Goal: Task Accomplishment & Management: Manage account settings

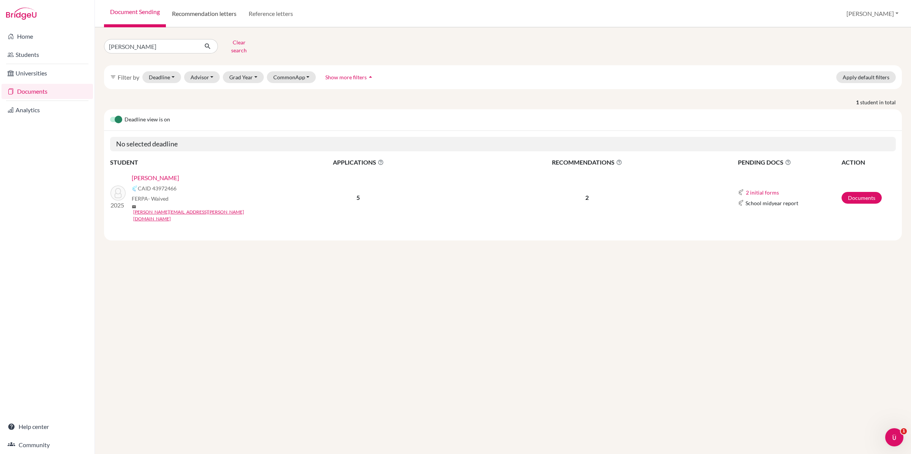
click at [211, 16] on link "Recommendation letters" at bounding box center [204, 13] width 77 height 27
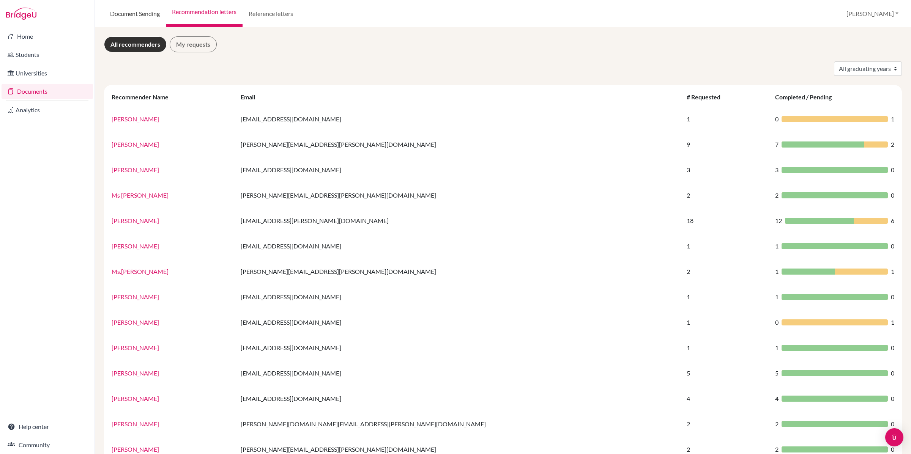
click at [156, 16] on link "Document Sending" at bounding box center [135, 13] width 62 height 27
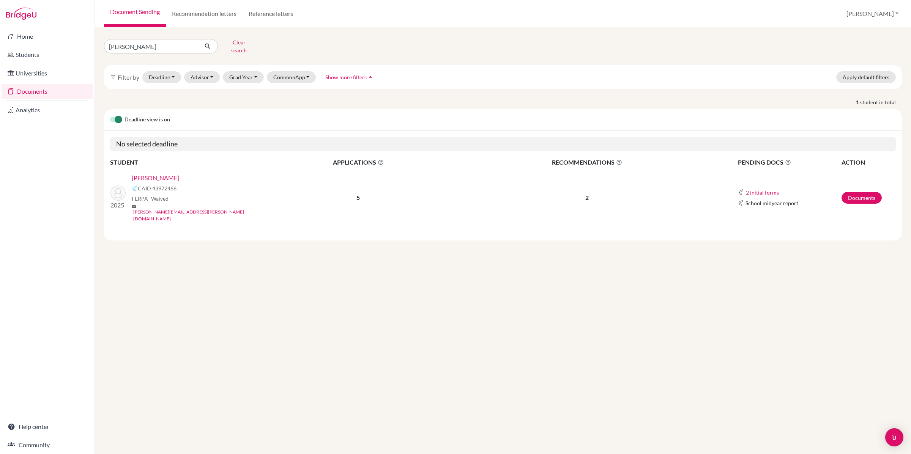
click at [154, 173] on link "[PERSON_NAME]" at bounding box center [155, 177] width 47 height 9
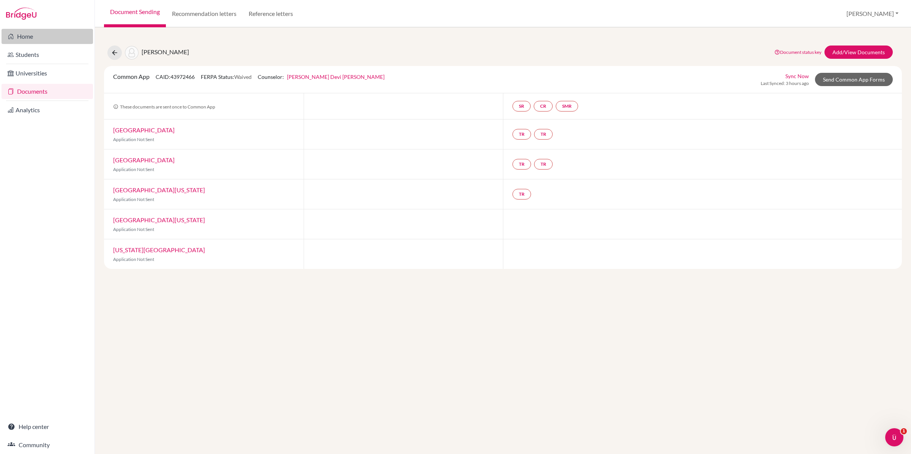
click at [21, 31] on link "Home" at bounding box center [47, 36] width 91 height 15
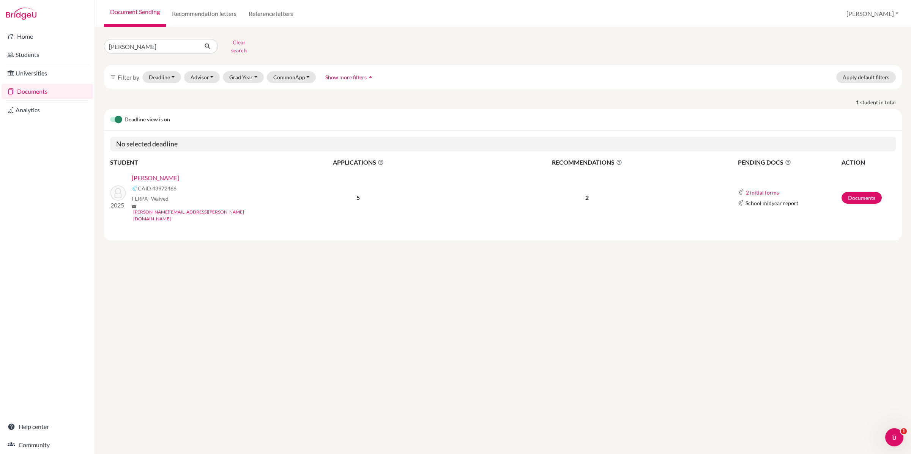
click at [143, 173] on link "[PERSON_NAME]" at bounding box center [155, 177] width 47 height 9
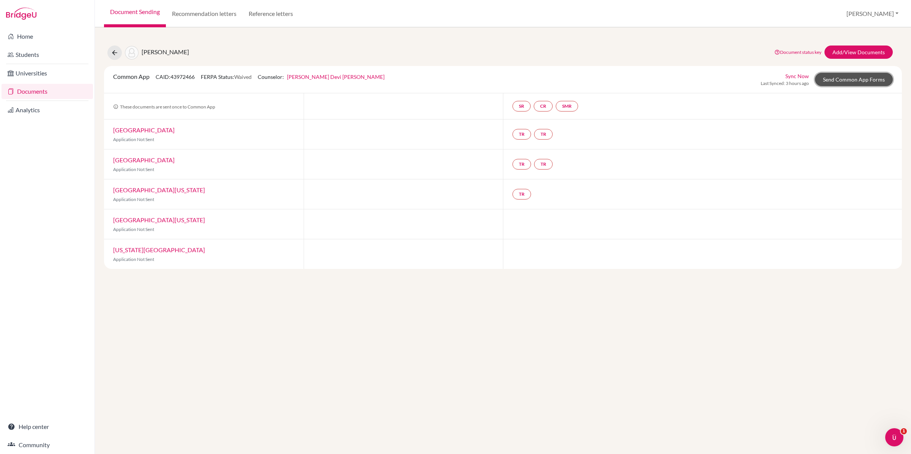
click at [853, 75] on link "Send Common App Forms" at bounding box center [854, 79] width 78 height 13
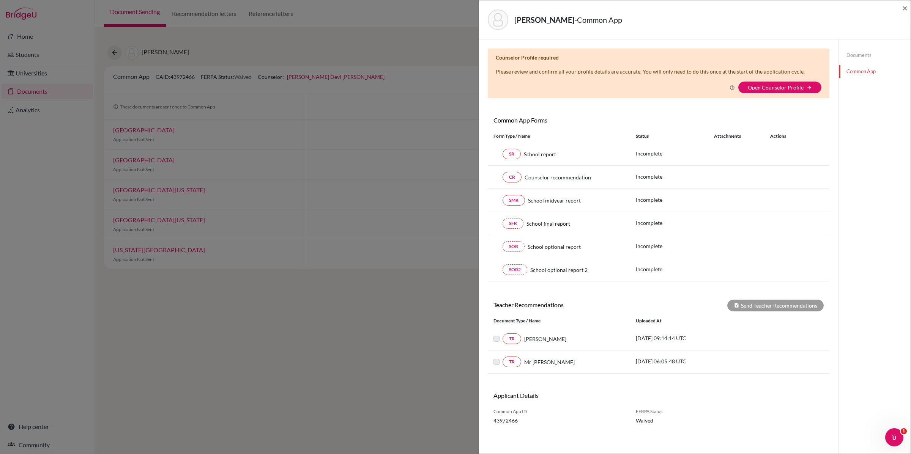
click at [777, 82] on div "Why am I being asked to do this? Confirming your Common App counselor profile e…" at bounding box center [659, 88] width 326 height 12
click at [775, 92] on button "Open Counselor Profile arrow_forward" at bounding box center [779, 88] width 83 height 12
click at [771, 88] on link "Open Counselor Profile" at bounding box center [776, 87] width 56 height 6
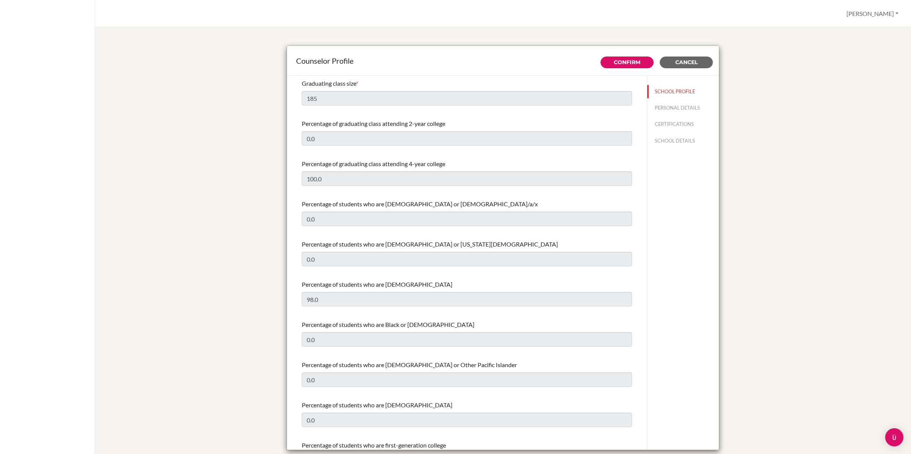
select select "0"
select select "307715"
click at [673, 142] on button "SCHOOL DETAILS" at bounding box center [683, 140] width 72 height 13
type input "687199"
type input "www.acsinternational.edu.sg"
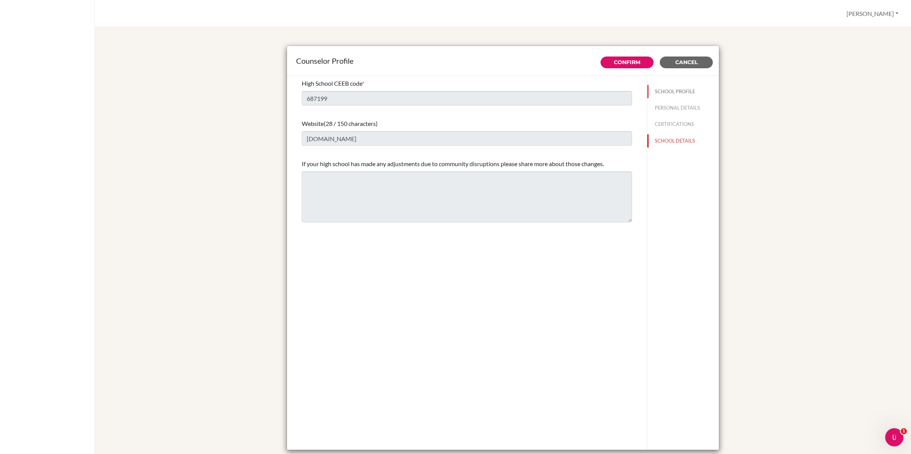
click at [675, 98] on button "SCHOOL PROFILE" at bounding box center [683, 91] width 72 height 13
type input "185"
type input "0.0"
select select "0"
select select "307715"
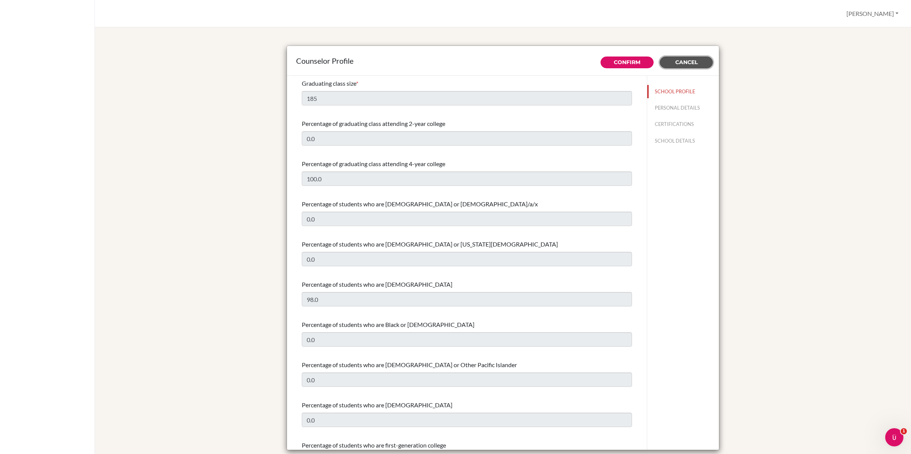
click at [700, 60] on button "Cancel" at bounding box center [686, 63] width 53 height 12
type input "CAS - Creativity Service and ActionIBO https://www.ibo.org/programmes/diploma-p…"
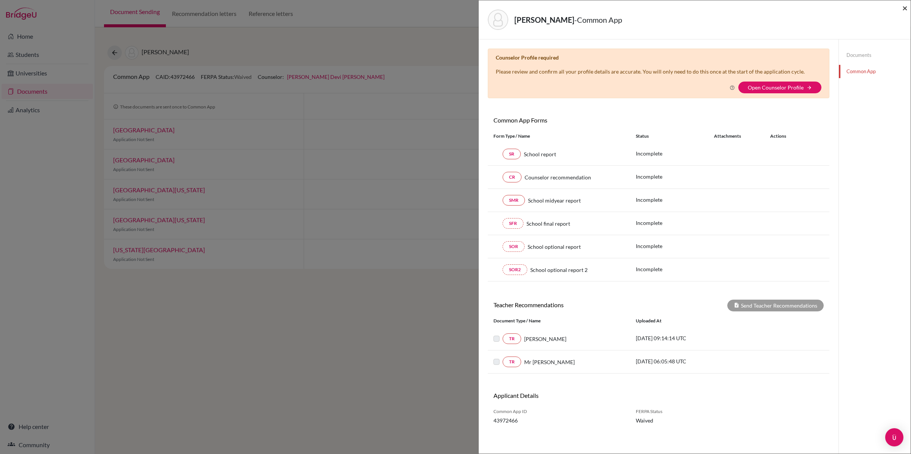
click at [906, 4] on span "×" at bounding box center [904, 7] width 5 height 11
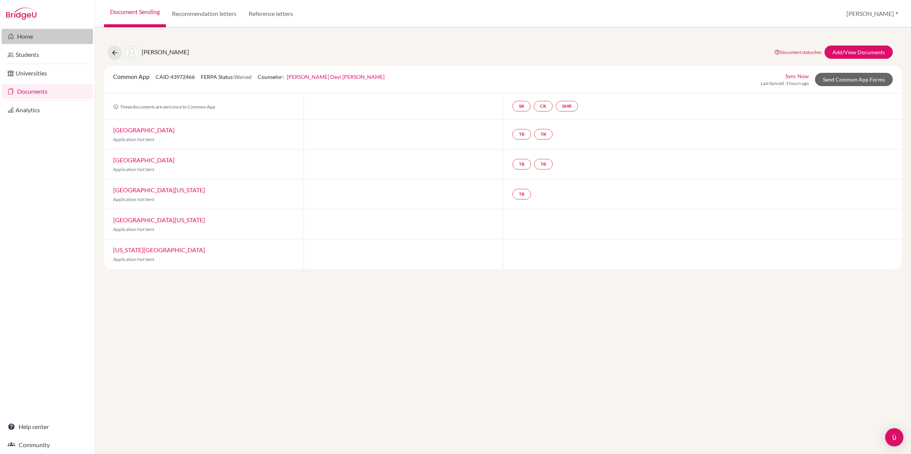
click at [24, 37] on link "Home" at bounding box center [47, 36] width 91 height 15
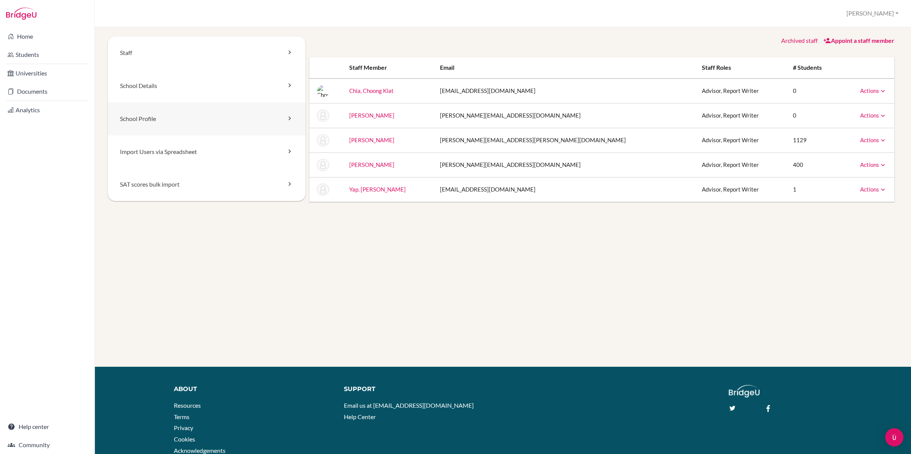
click at [242, 118] on link "School Profile" at bounding box center [207, 119] width 198 height 33
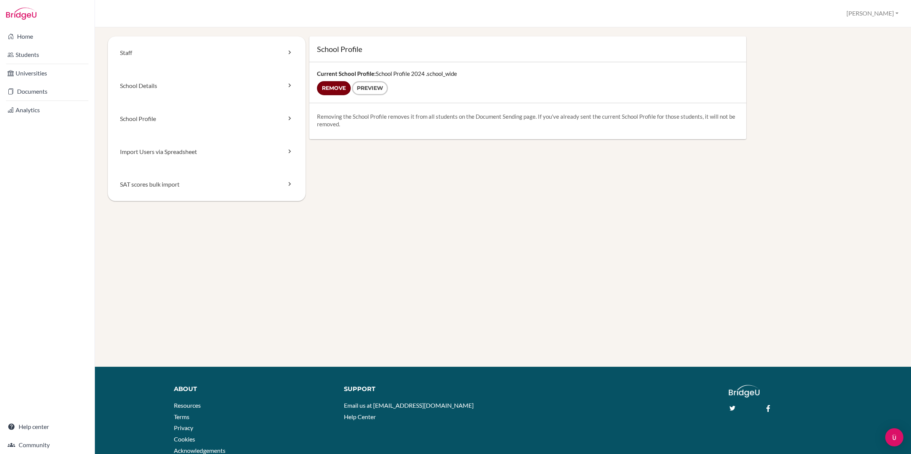
click at [329, 89] on input "Remove" at bounding box center [334, 88] width 34 height 14
